Goal: Information Seeking & Learning: Check status

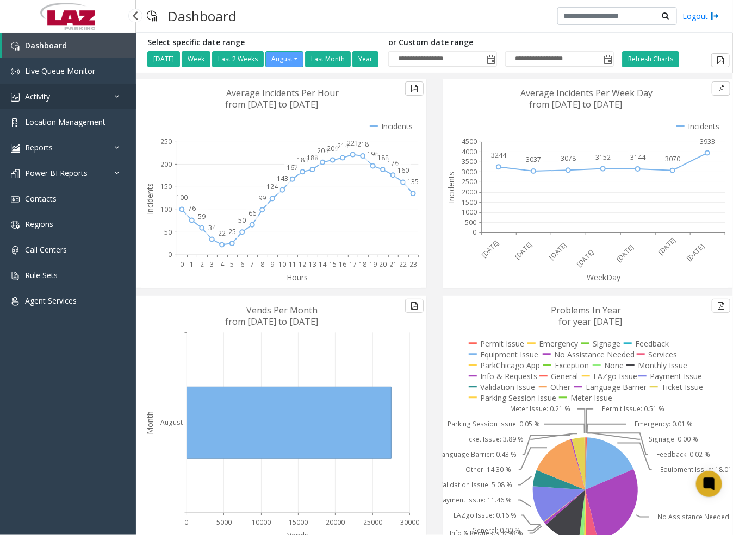
click at [45, 95] on span "Activity" at bounding box center [37, 96] width 25 height 10
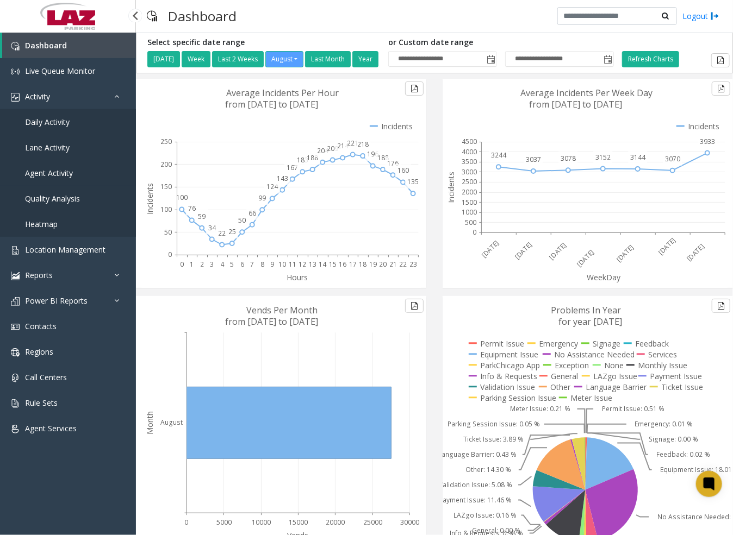
click at [59, 172] on span "Agent Activity" at bounding box center [49, 173] width 48 height 10
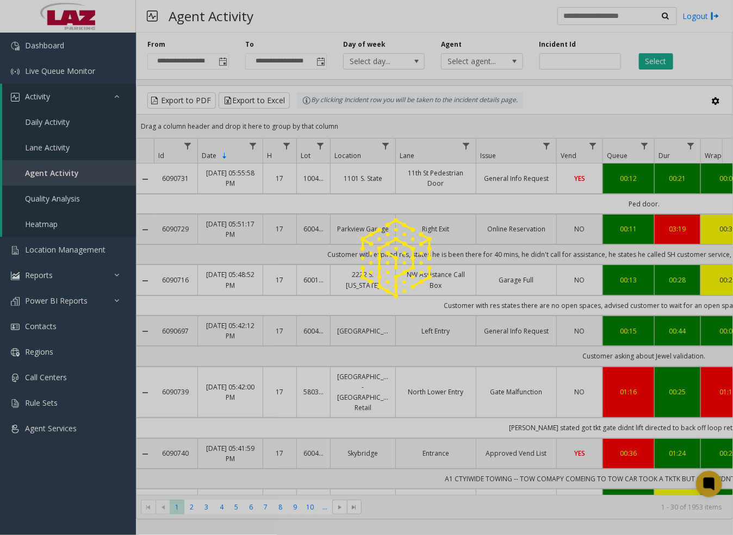
click at [470, 63] on div at bounding box center [366, 267] width 733 height 535
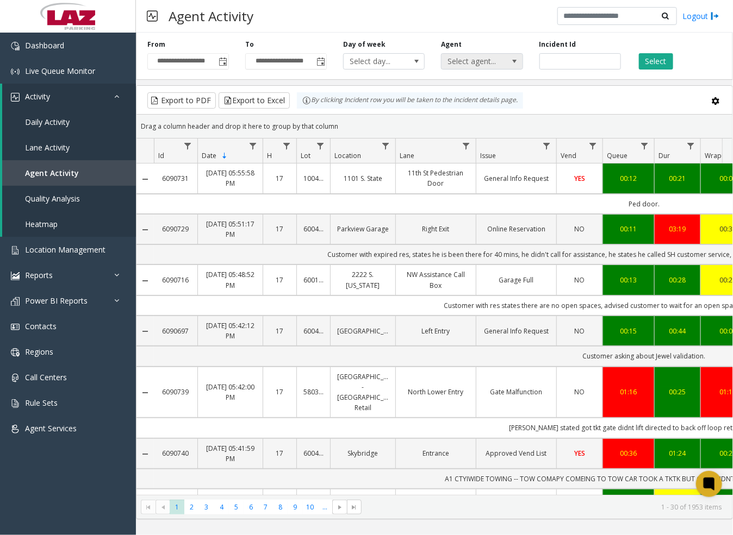
click at [515, 61] on span at bounding box center [514, 61] width 9 height 9
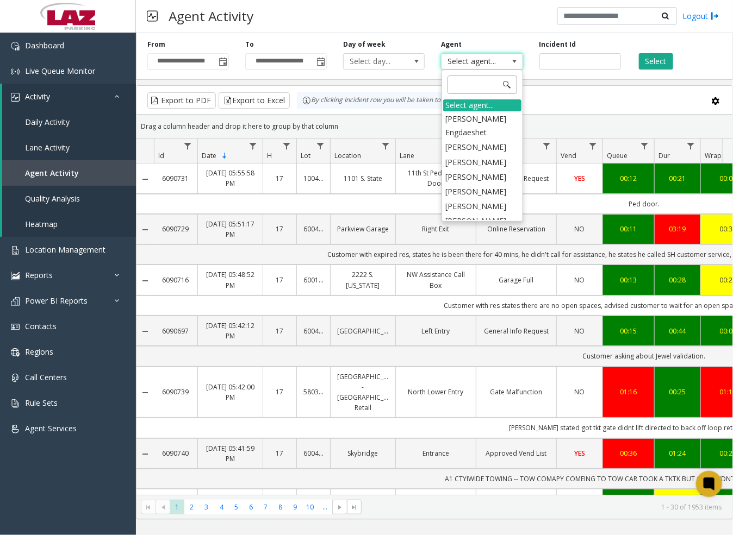
drag, startPoint x: 515, startPoint y: 61, endPoint x: 471, endPoint y: 83, distance: 49.1
click at [471, 83] on input at bounding box center [482, 85] width 70 height 18
type input "****"
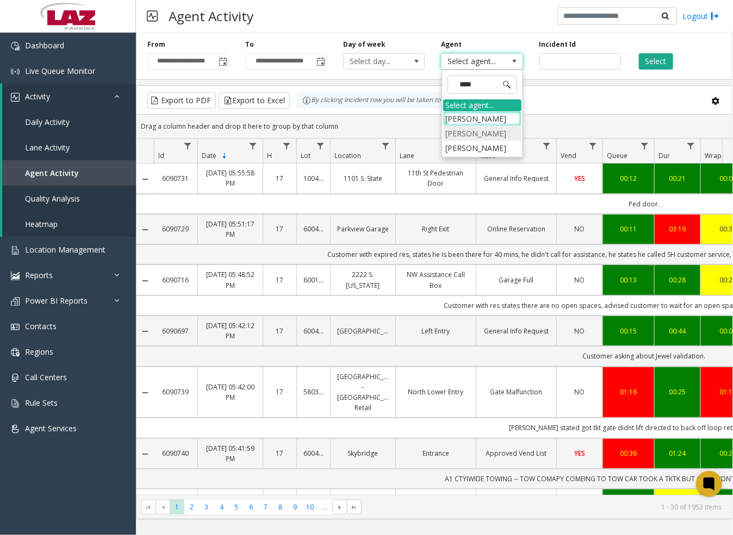
click at [488, 136] on li "[PERSON_NAME]" at bounding box center [482, 133] width 78 height 15
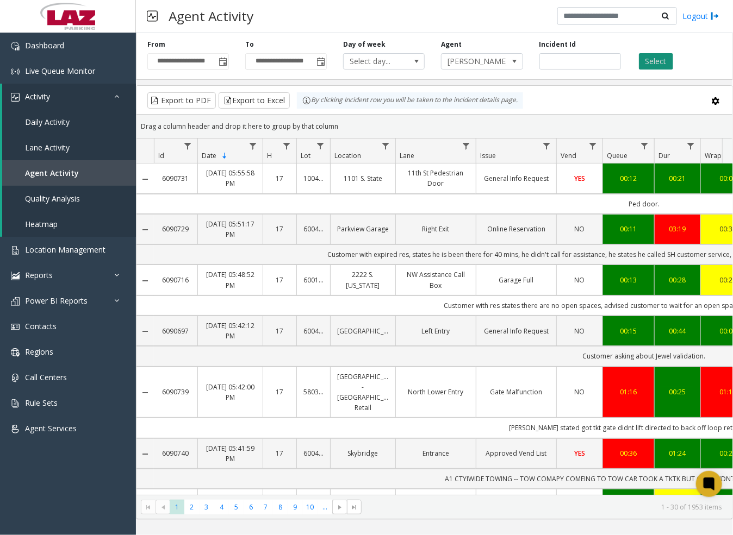
click at [647, 60] on app-root "**********" at bounding box center [366, 267] width 733 height 535
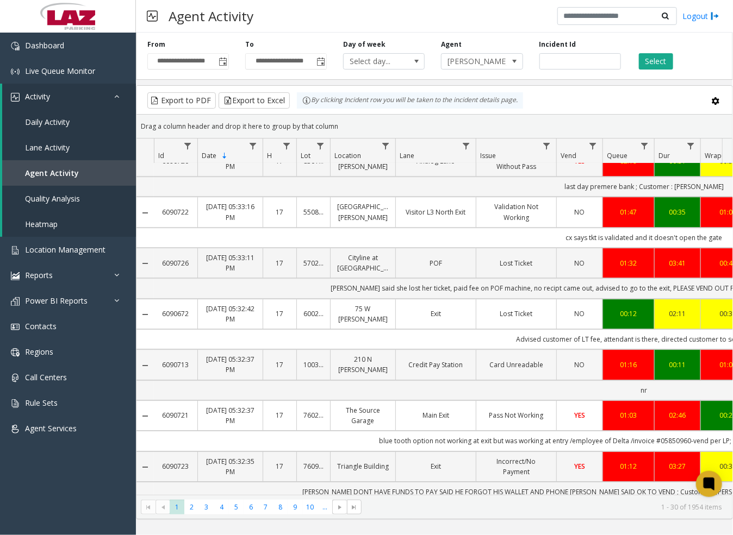
scroll to position [1220, 0]
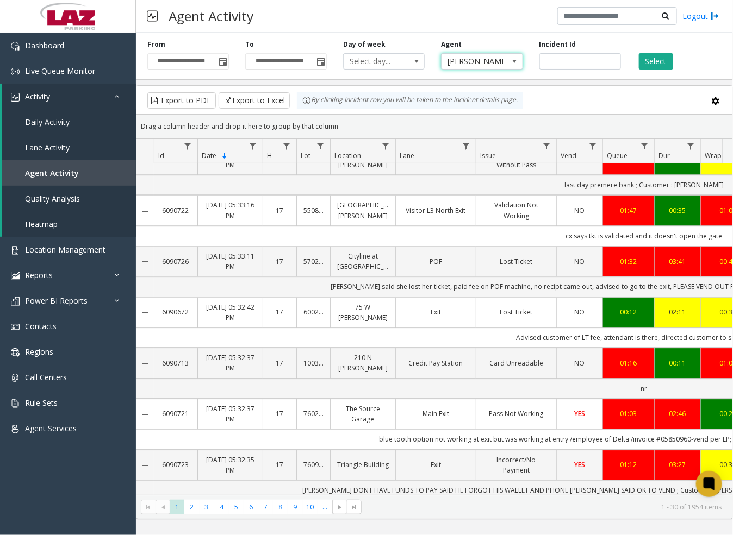
click at [516, 59] on span at bounding box center [514, 61] width 9 height 9
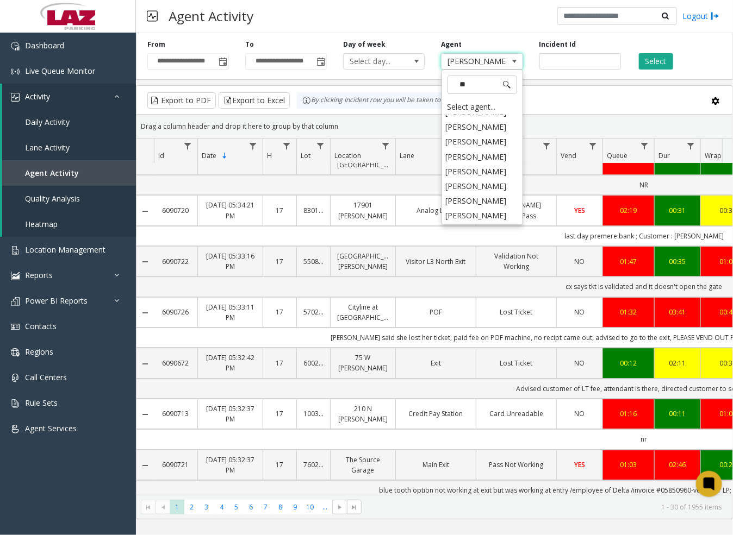
scroll to position [0, 0]
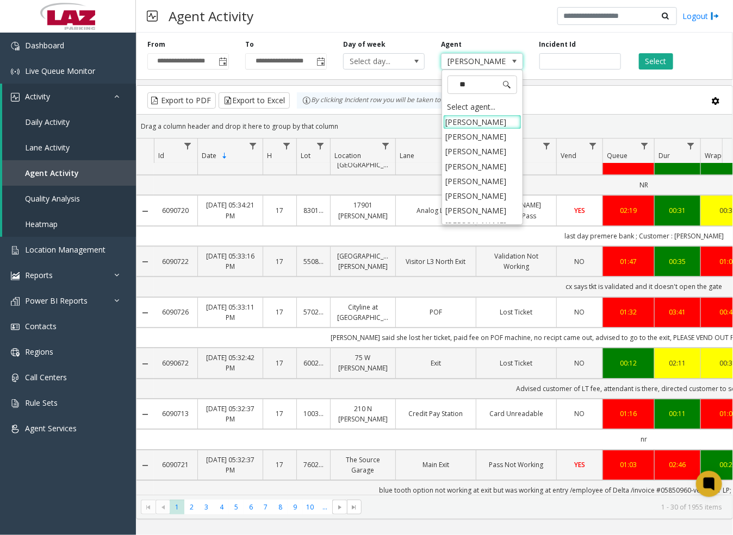
type input "*"
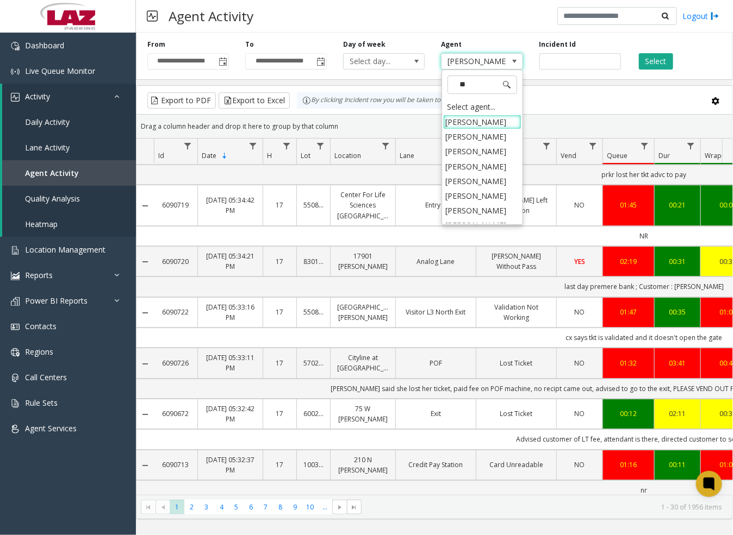
type input "***"
click at [480, 167] on li "Nezrie [PERSON_NAME]" at bounding box center [482, 173] width 78 height 28
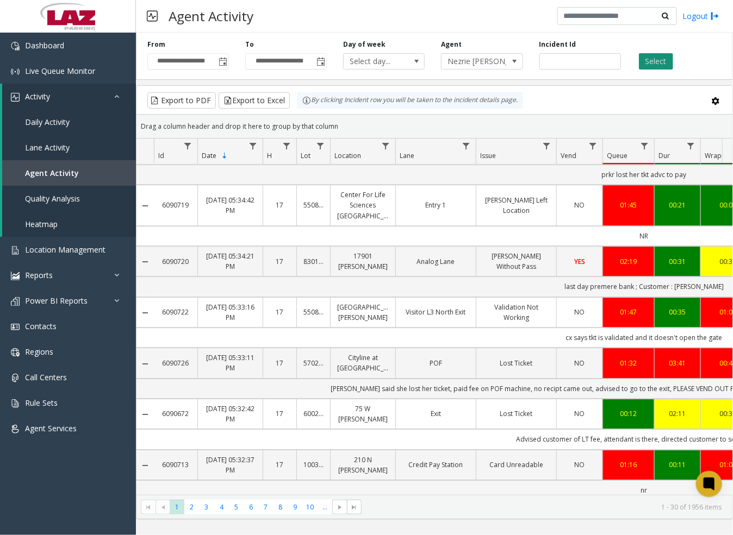
click at [644, 64] on button "Select" at bounding box center [656, 61] width 34 height 16
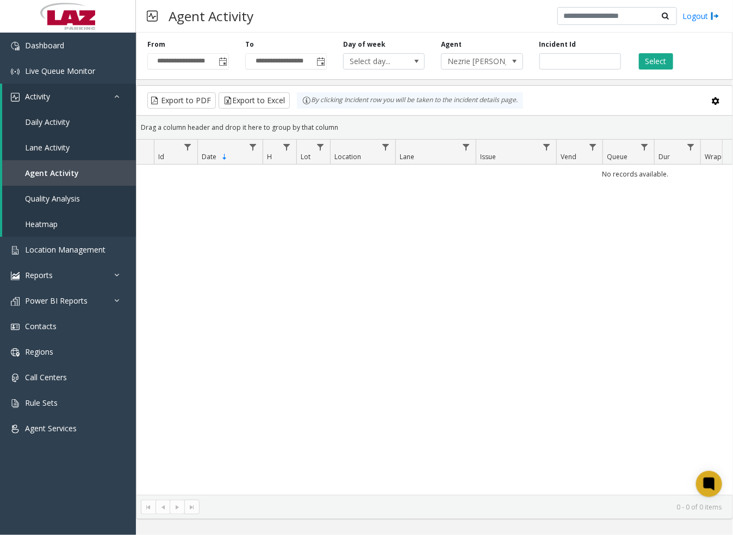
click at [292, 224] on div "No records available." at bounding box center [434, 330] width 596 height 330
click at [221, 61] on span "Toggle popup" at bounding box center [222, 62] width 9 height 9
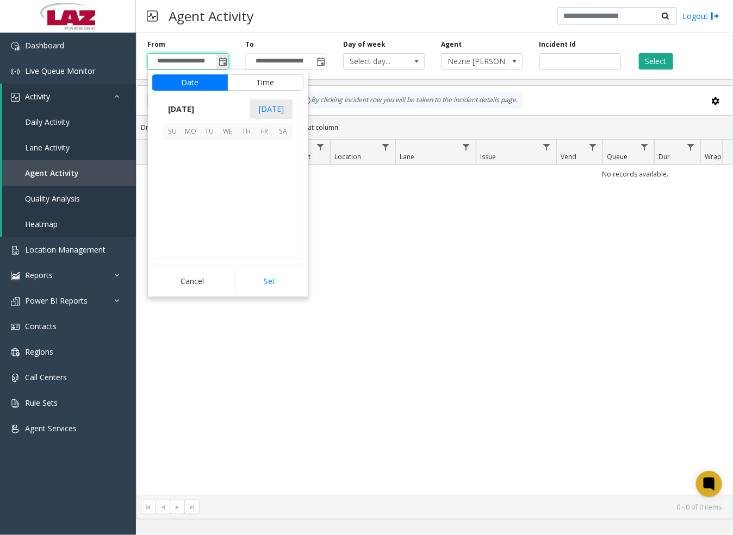
scroll to position [194929, 0]
click at [265, 220] on span "29" at bounding box center [264, 223] width 18 height 18
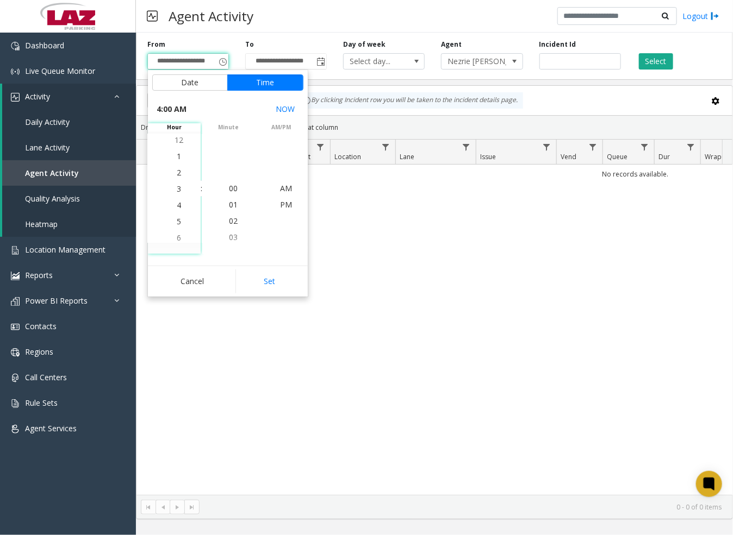
scroll to position [65, 0]
click at [177, 204] on span "5" at bounding box center [179, 204] width 4 height 10
click at [280, 203] on span "PM" at bounding box center [286, 204] width 12 height 10
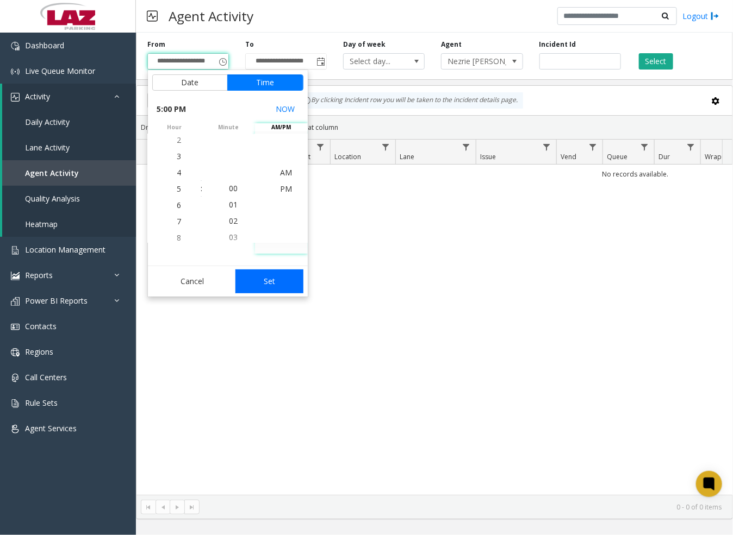
click at [283, 283] on button "Set" at bounding box center [269, 282] width 68 height 24
type input "**********"
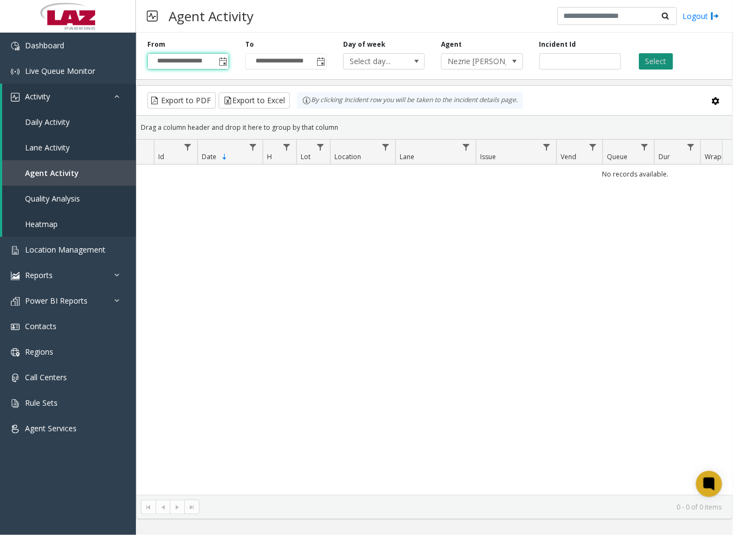
click at [659, 60] on button "Select" at bounding box center [656, 61] width 34 height 16
click at [659, 60] on app-root "**********" at bounding box center [366, 267] width 733 height 535
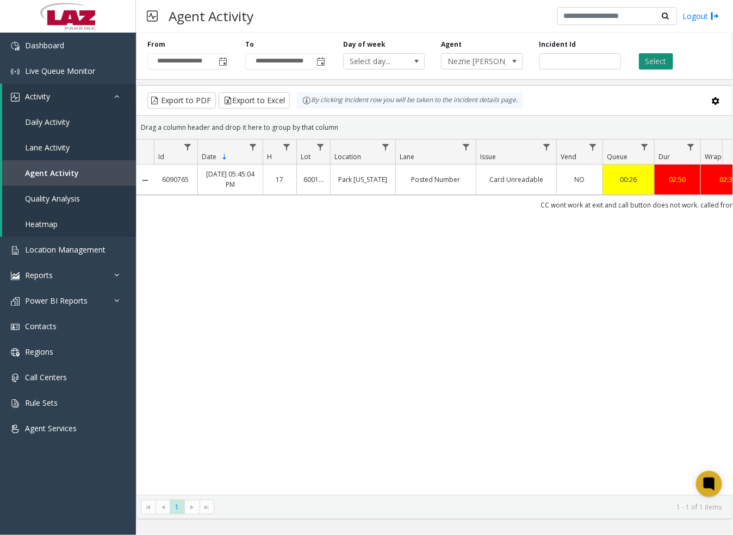
click at [652, 56] on button "Select" at bounding box center [656, 61] width 34 height 16
click at [515, 59] on span at bounding box center [514, 61] width 9 height 9
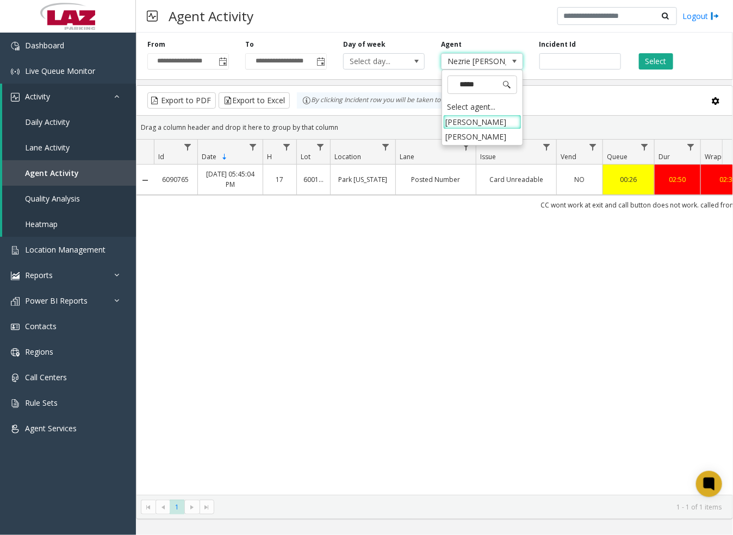
type input "******"
click at [480, 124] on li "[PERSON_NAME]" at bounding box center [482, 122] width 78 height 15
click at [665, 61] on button "Select" at bounding box center [656, 61] width 34 height 16
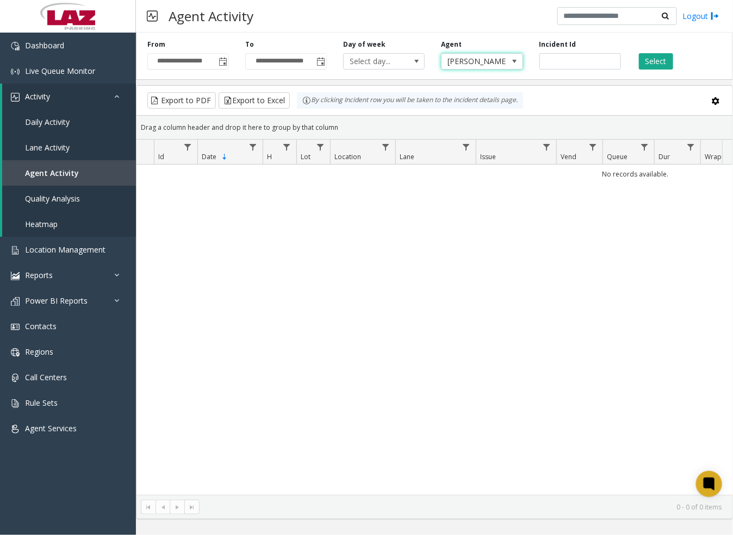
click at [510, 63] on span at bounding box center [514, 61] width 9 height 9
type input "****"
click at [465, 133] on li "[PERSON_NAME]" at bounding box center [482, 136] width 78 height 15
click at [652, 61] on button "Select" at bounding box center [656, 61] width 34 height 16
